Goal: Transaction & Acquisition: Purchase product/service

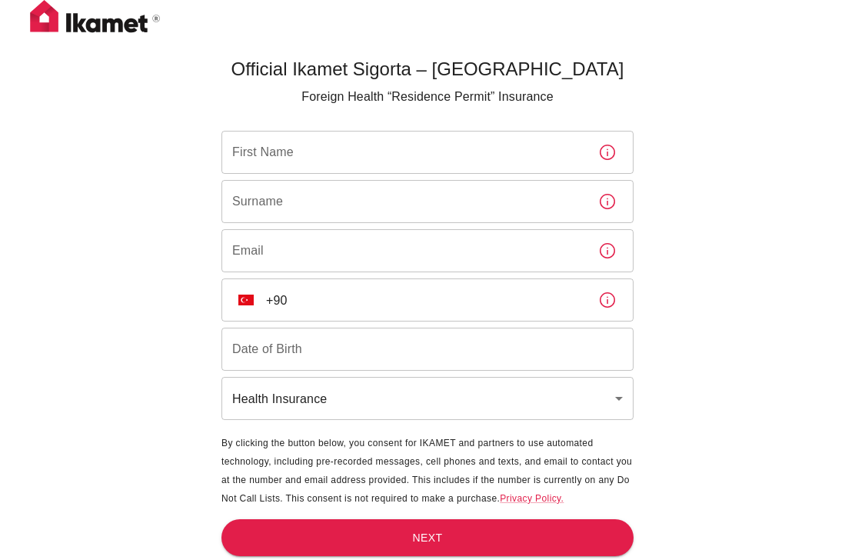
click at [409, 155] on input "First Name" at bounding box center [404, 152] width 365 height 43
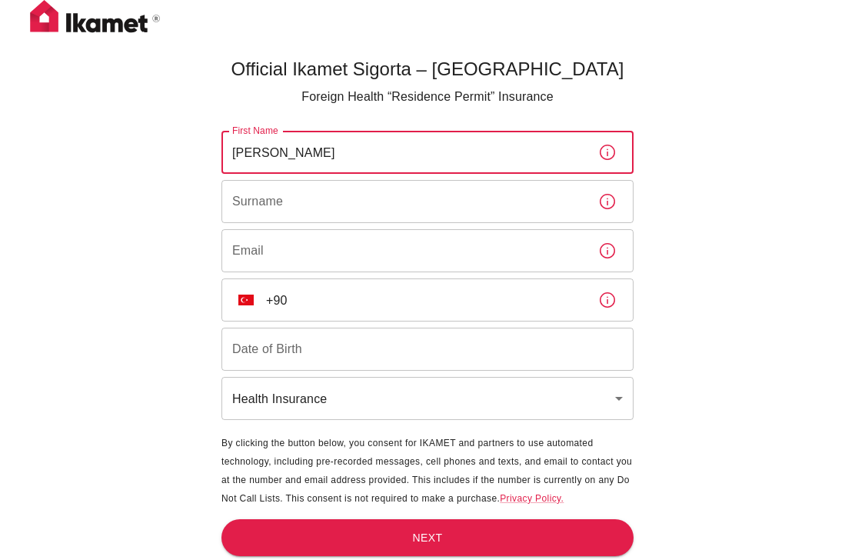
type input "[PERSON_NAME]"
click at [457, 210] on input "Surname" at bounding box center [404, 201] width 365 height 43
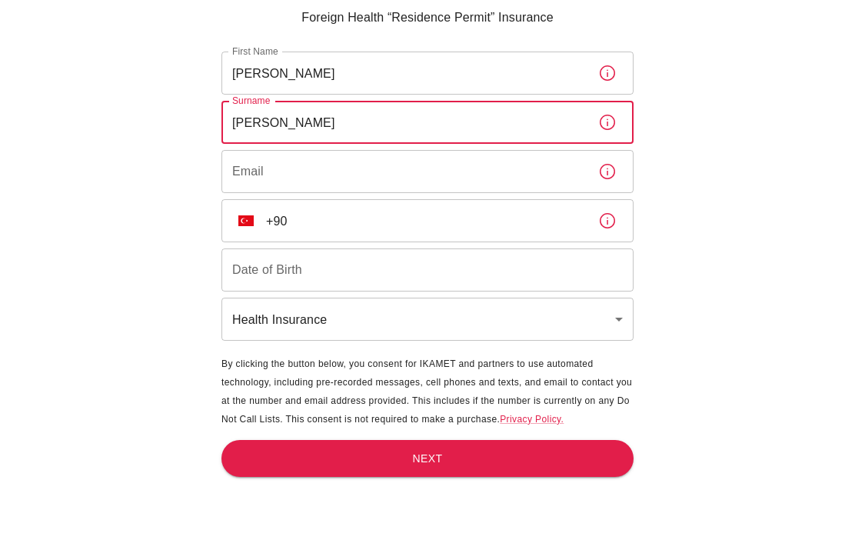
type input "[PERSON_NAME]"
click at [437, 229] on input "Email" at bounding box center [404, 250] width 365 height 43
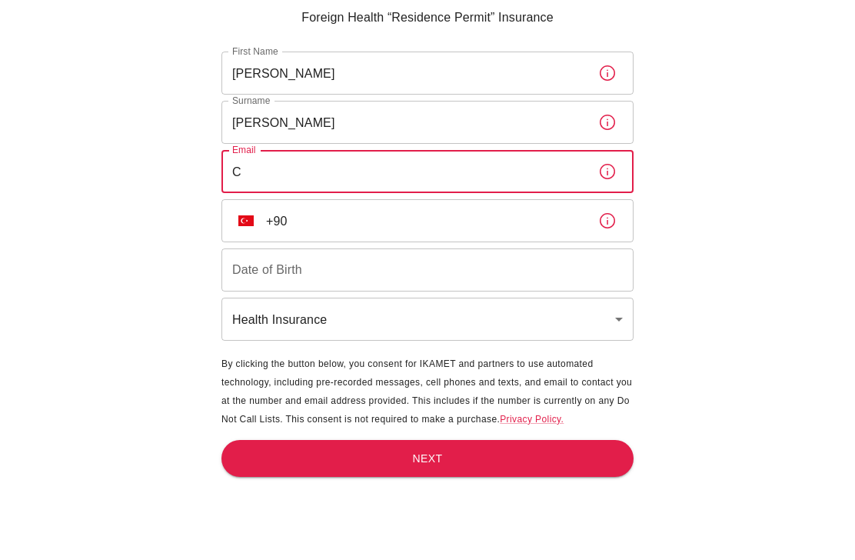
type input "[PERSON_NAME][EMAIL_ADDRESS][DOMAIN_NAME]"
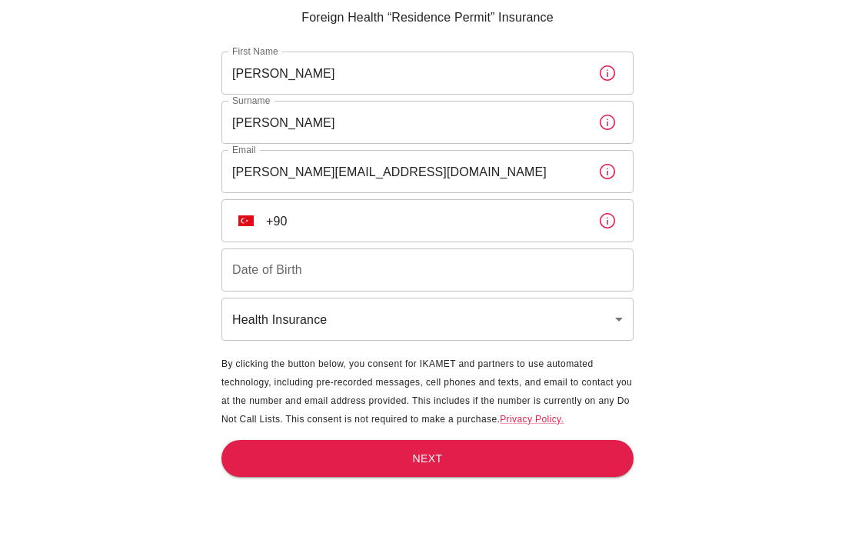
scroll to position [79, 0]
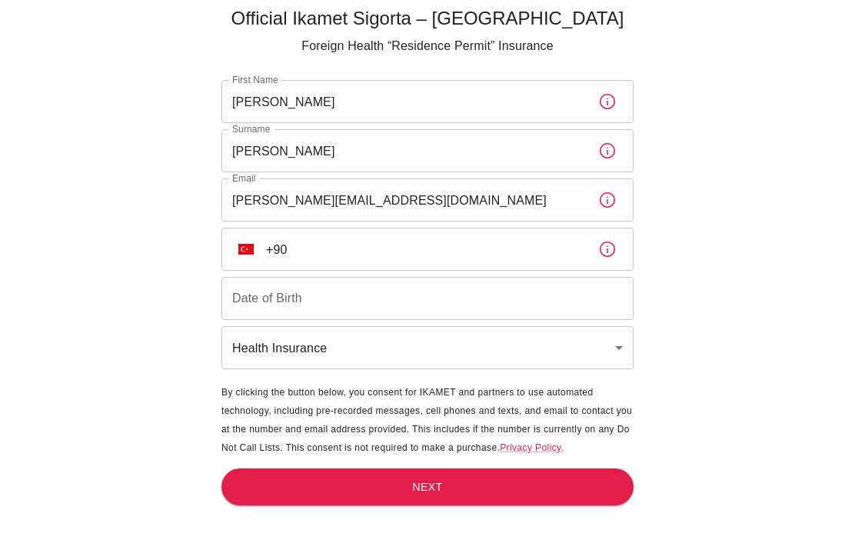
click at [500, 228] on input "+90" at bounding box center [426, 249] width 320 height 43
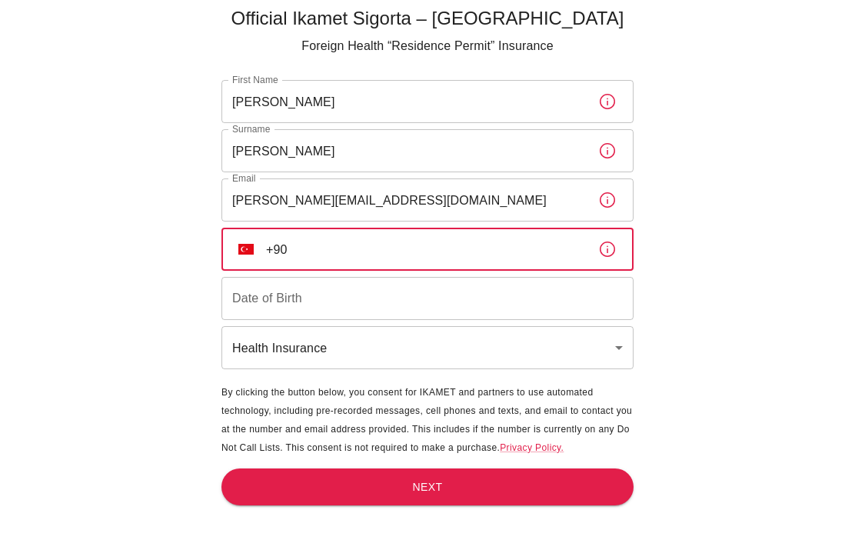
scroll to position [78, 0]
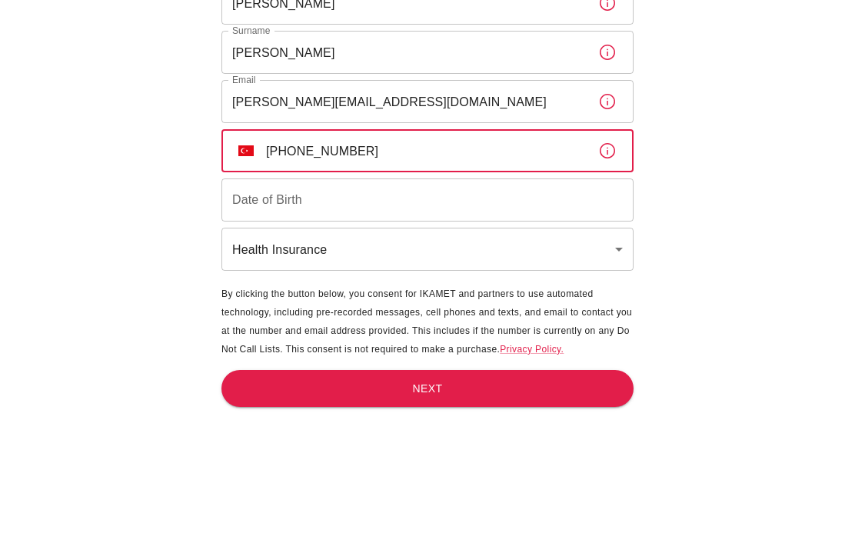
type input "[PHONE_NUMBER]"
click at [391, 277] on input "Date of Birth" at bounding box center [428, 298] width 412 height 43
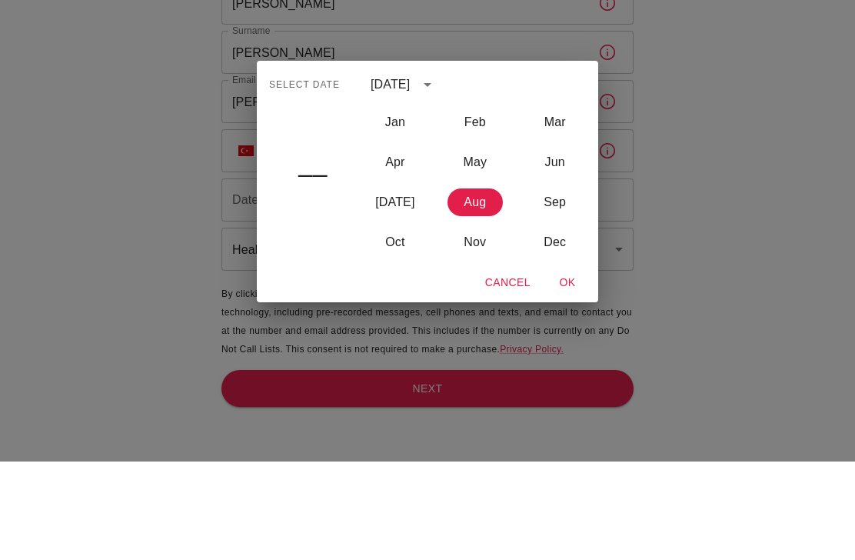
scroll to position [102, 0]
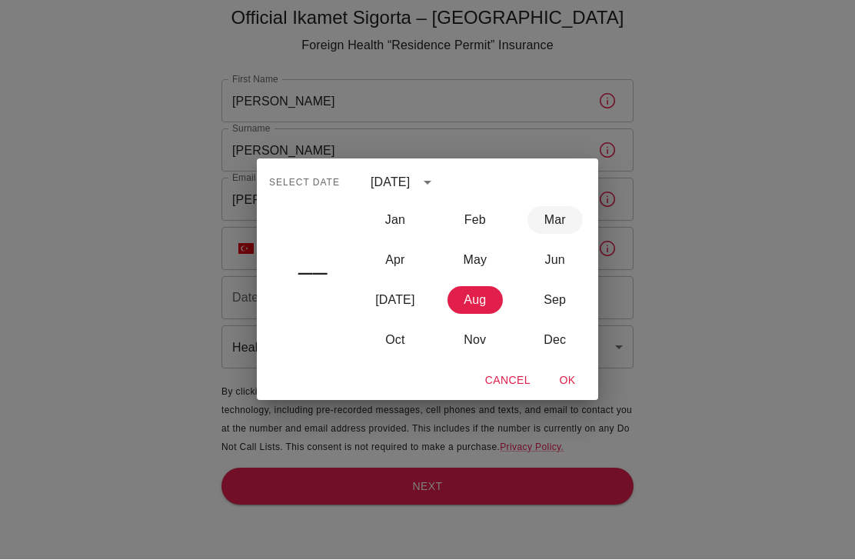
click at [552, 224] on button "Mar" at bounding box center [555, 221] width 55 height 28
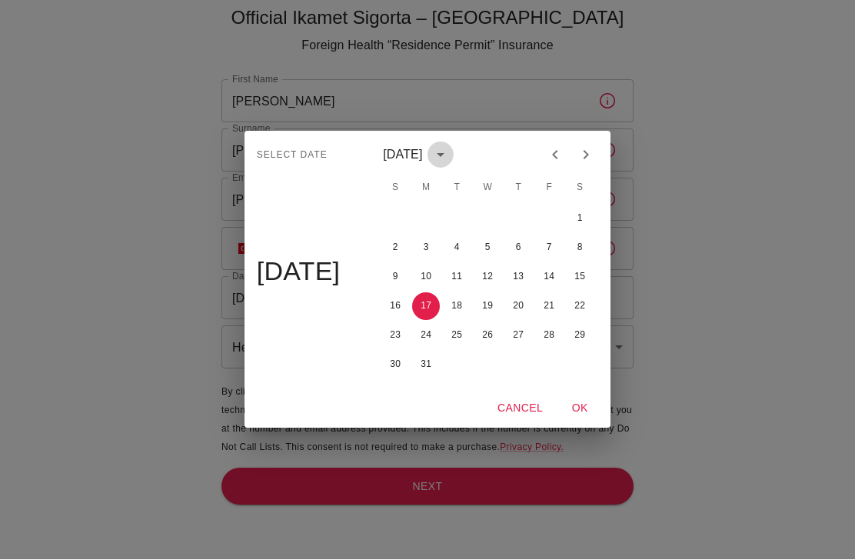
click at [450, 156] on icon "calendar view is open, switch to year view" at bounding box center [441, 155] width 18 height 18
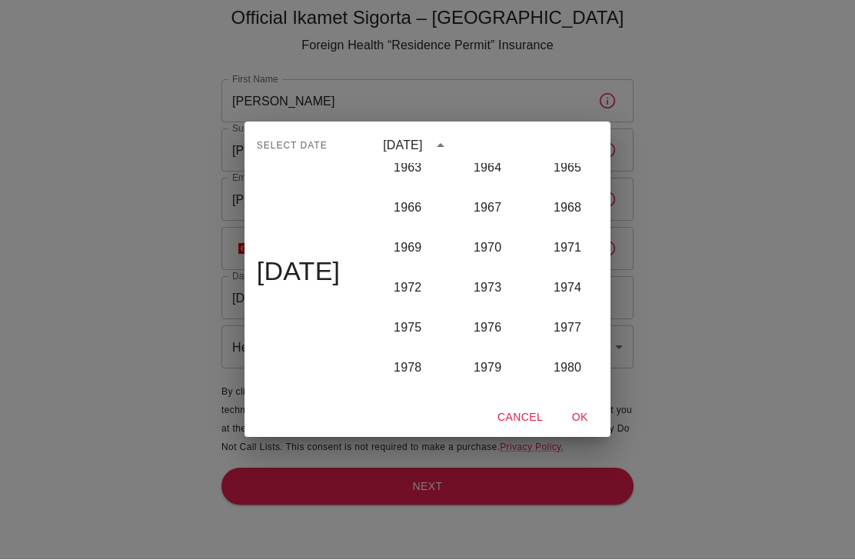
scroll to position [839, 0]
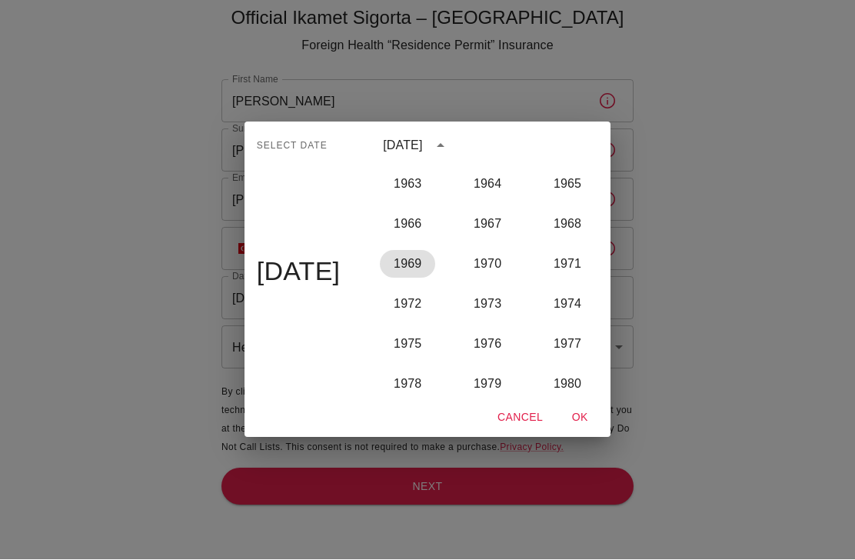
click at [419, 264] on button "1969" at bounding box center [407, 265] width 55 height 28
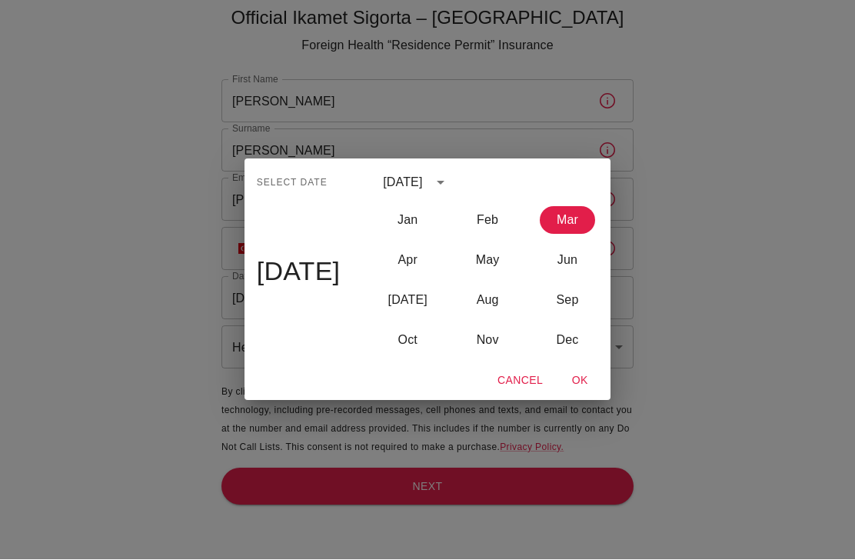
click at [569, 208] on button "Mar" at bounding box center [567, 221] width 55 height 28
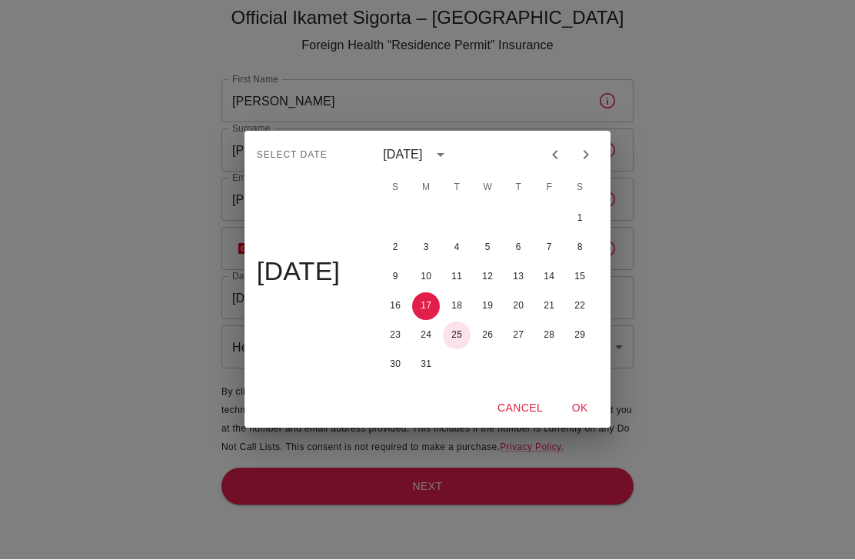
click at [463, 332] on button "25" at bounding box center [457, 336] width 28 height 28
type input "[DATE]"
click at [575, 400] on button "OK" at bounding box center [579, 409] width 49 height 28
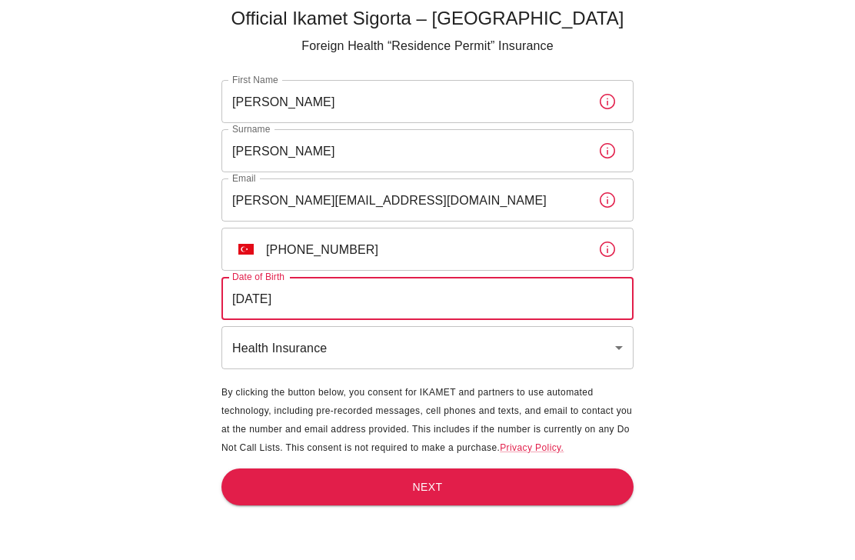
click at [502, 280] on body "Official Ikamet Sigorta – [DEMOGRAPHIC_DATA] Foreign Health “Residence Permit” …" at bounding box center [427, 254] width 855 height 611
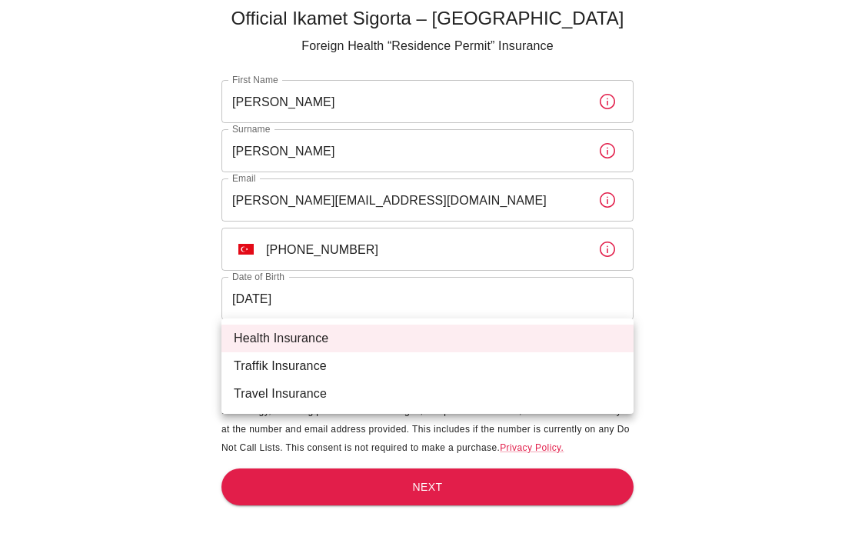
click at [730, 270] on div at bounding box center [427, 280] width 855 height 560
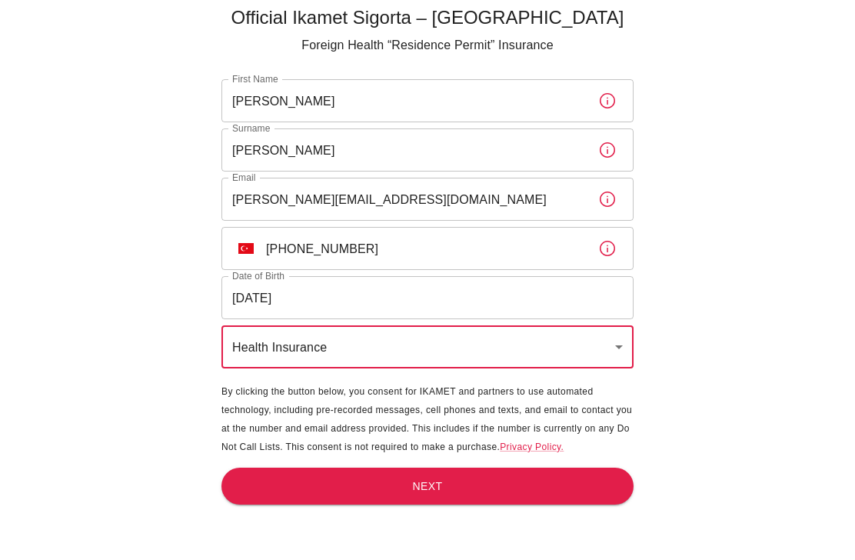
click at [447, 469] on button "Next" at bounding box center [428, 488] width 412 height 38
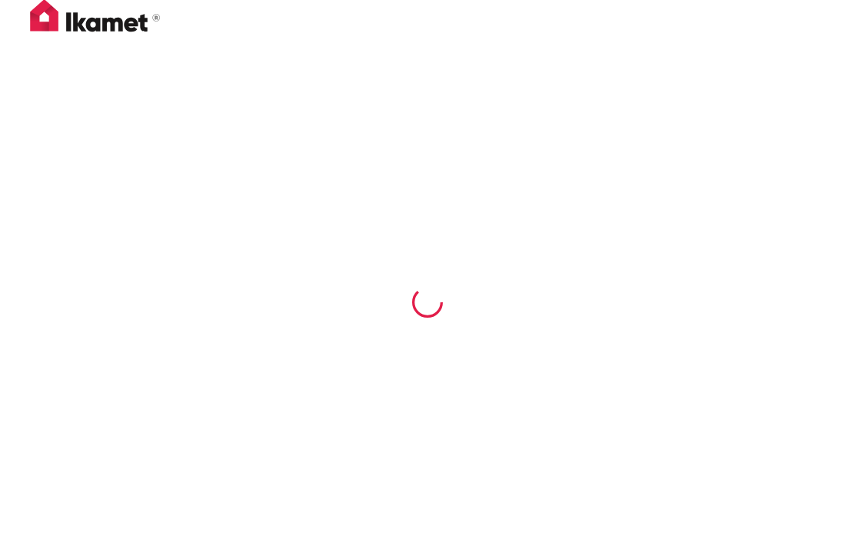
scroll to position [40, 0]
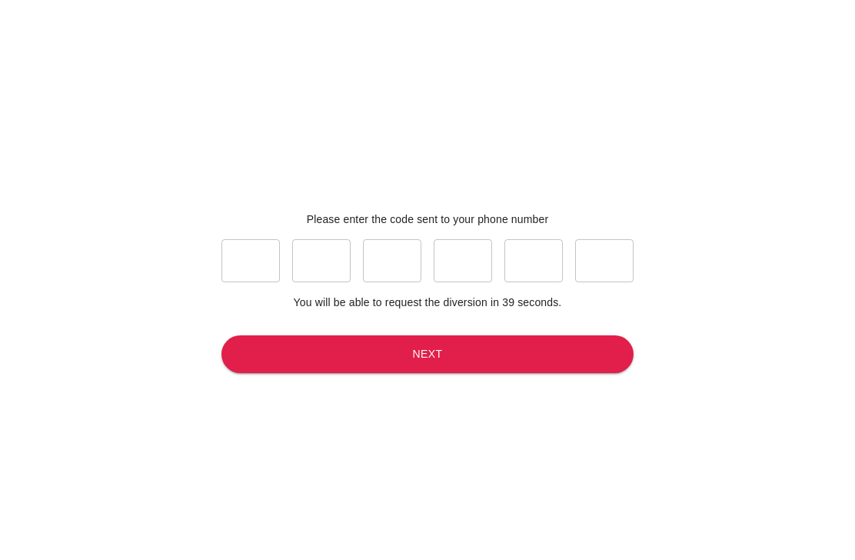
click at [255, 282] on input "text" at bounding box center [251, 260] width 58 height 43
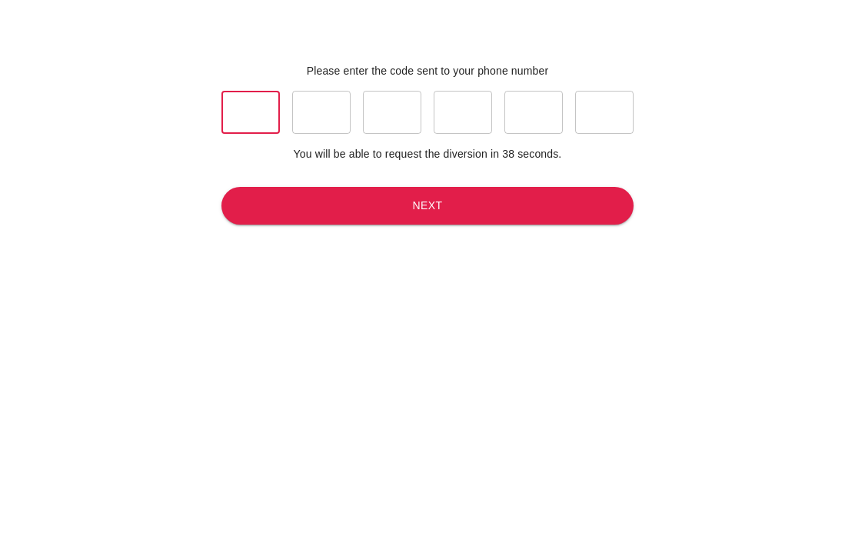
type input "4"
type input "6"
type input "1"
type input "7"
type input "3"
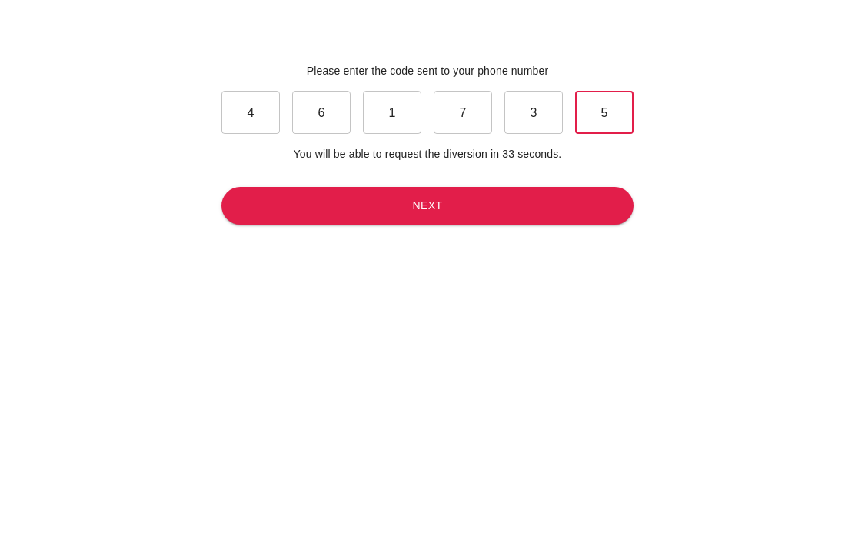
type input "5"
click at [524, 311] on button "Next" at bounding box center [428, 330] width 412 height 38
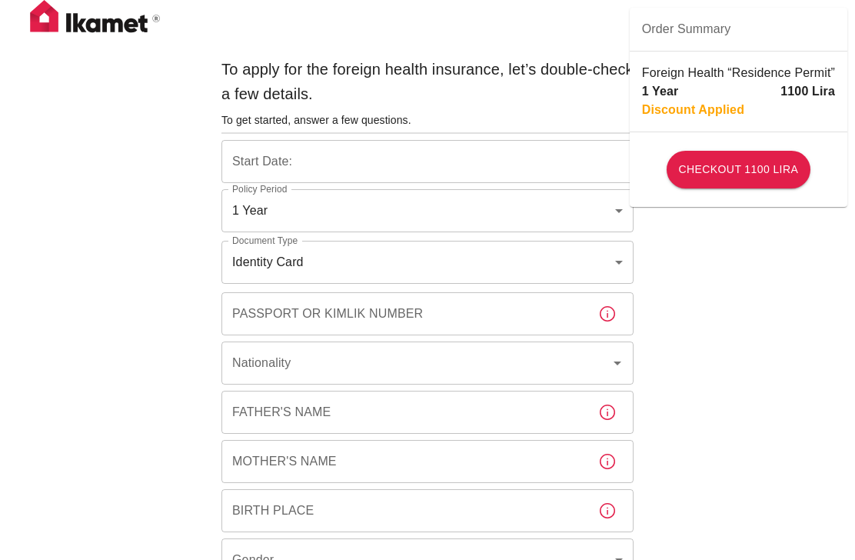
type input "b7343ef8-d55e-4554-96a8-76e30347e985"
type input "[DATE]"
click at [550, 165] on input "[DATE]" at bounding box center [428, 161] width 412 height 43
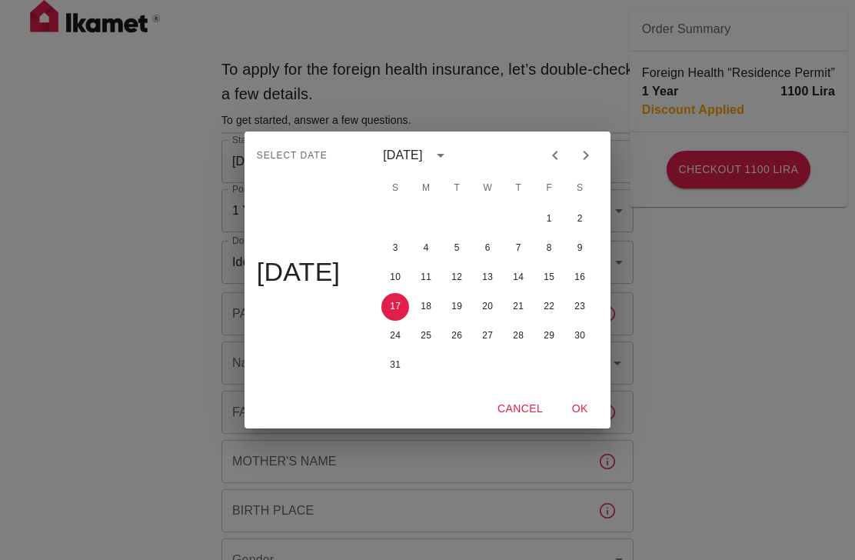
click at [584, 388] on div "1 2 3 4 5 6 7 8 9 10 11 12 13 14 15 16 17 18 19 20 21 22 23 24 25 26 27 28 29 3…" at bounding box center [488, 296] width 246 height 185
click at [584, 376] on div "31" at bounding box center [488, 366] width 246 height 28
click at [582, 387] on div "1 2 3 4 5 6 7 8 9 10 11 12 13 14 15 16 17 18 19 20 21 22 23 24 25 26 27 28 29 3…" at bounding box center [488, 296] width 246 height 185
click at [580, 482] on div "Select date August [DATE] S M T W T F S 1 2 3 4 5 6 7 8 9 10 11 12 13 14 15 16 …" at bounding box center [427, 280] width 855 height 560
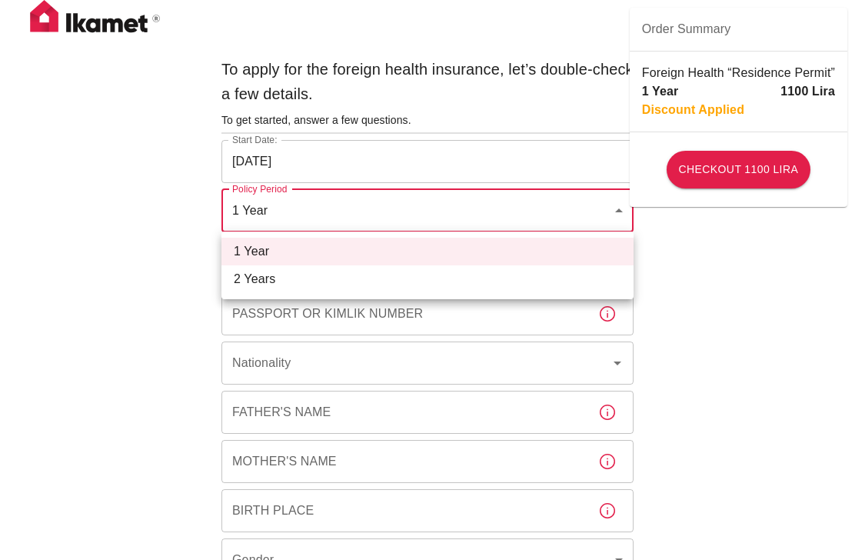
click at [420, 345] on div at bounding box center [427, 280] width 855 height 560
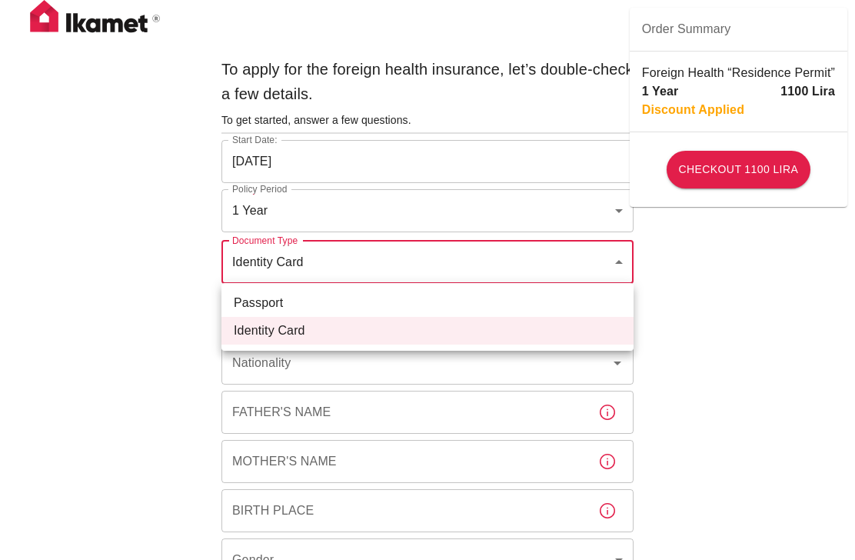
click at [402, 402] on div at bounding box center [427, 280] width 855 height 560
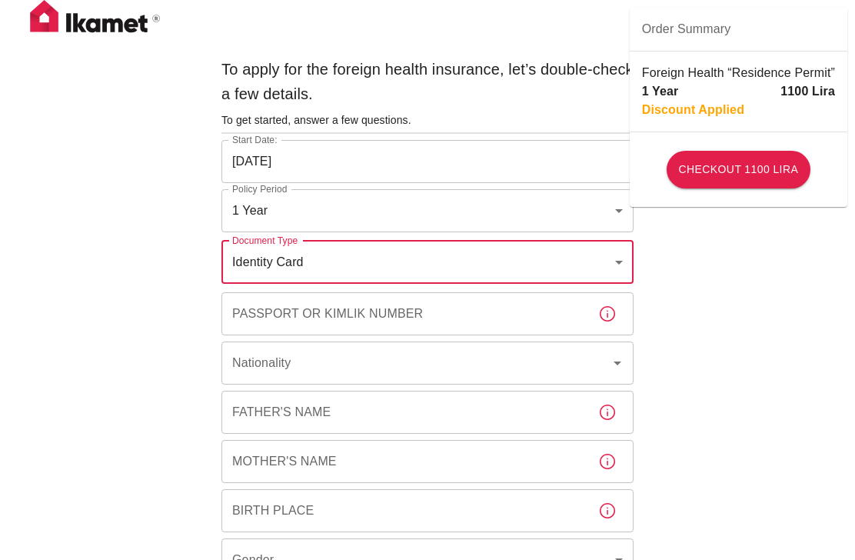
click at [488, 315] on input "Passport or Kimlik Number" at bounding box center [404, 313] width 365 height 43
